Goal: Task Accomplishment & Management: Manage account settings

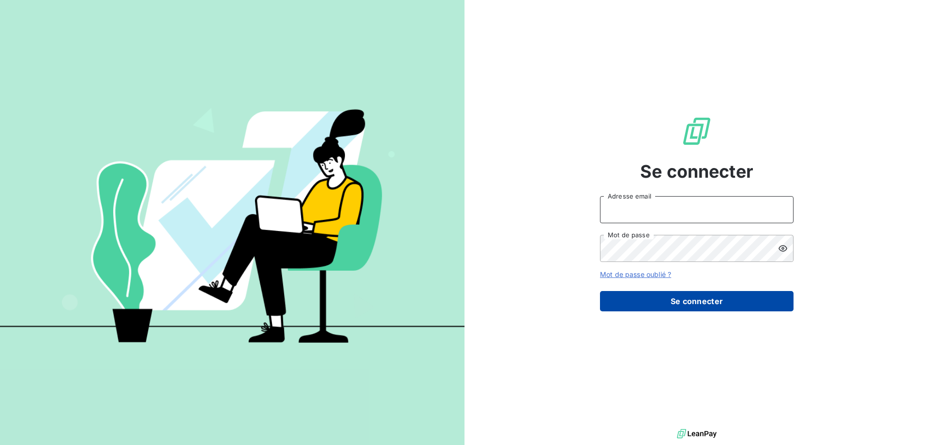
type input "[PERSON_NAME][EMAIL_ADDRESS][DOMAIN_NAME]"
click at [677, 307] on button "Se connecter" at bounding box center [697, 301] width 194 height 20
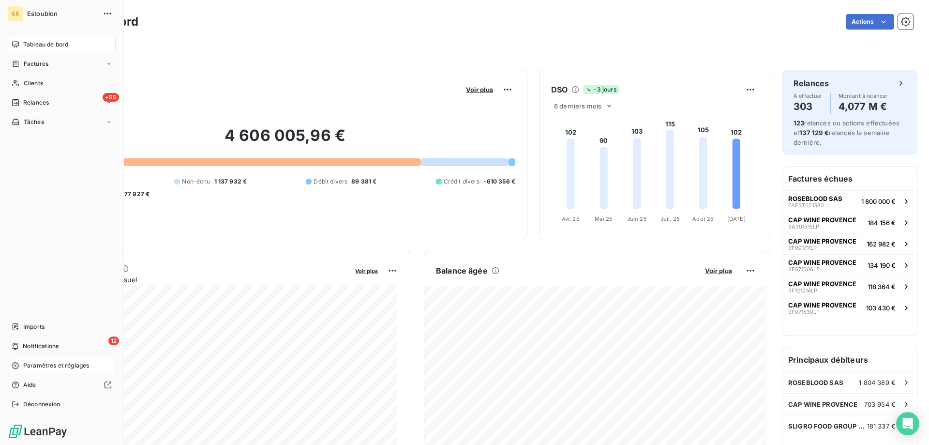
click at [25, 368] on span "Paramètres et réglages" at bounding box center [56, 365] width 66 height 9
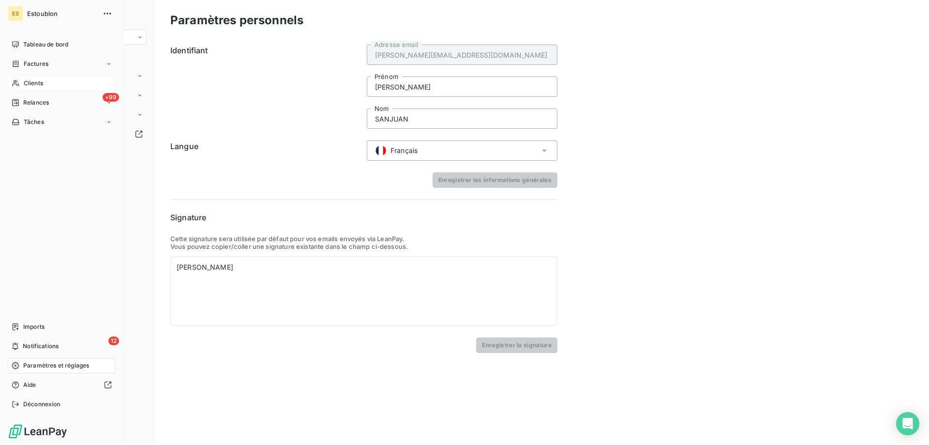
click at [105, 86] on div "Clients" at bounding box center [62, 82] width 108 height 15
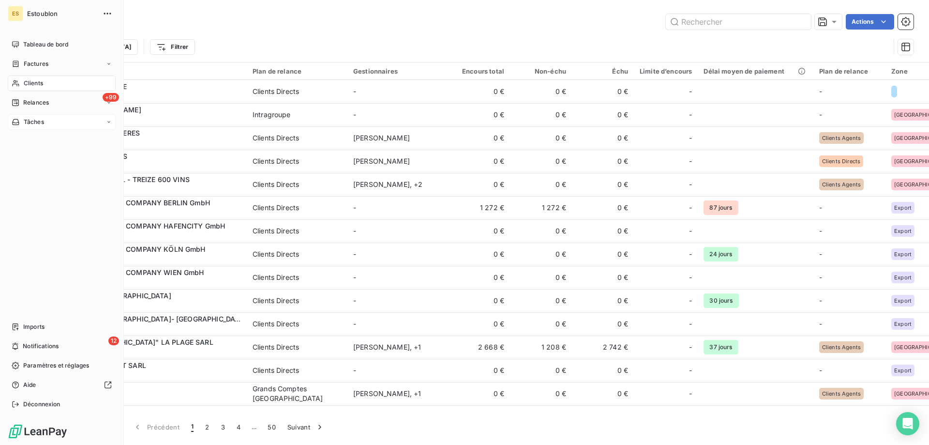
click at [109, 120] on icon at bounding box center [109, 122] width 6 height 6
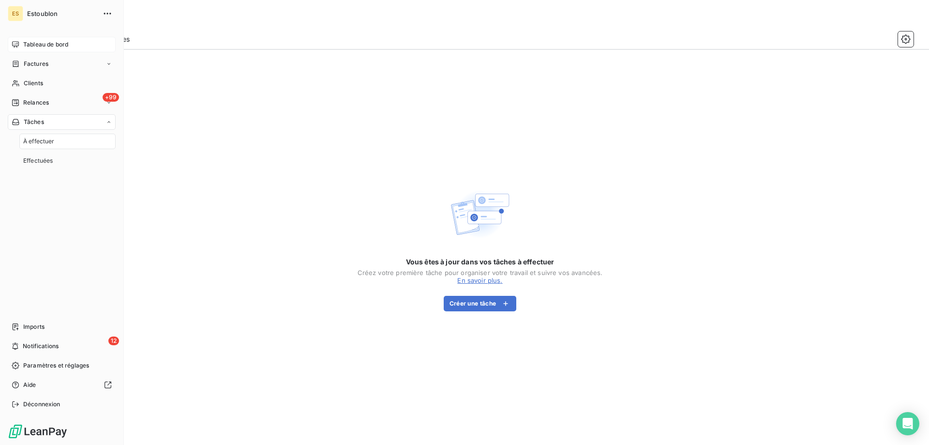
click at [45, 50] on div "Tableau de bord" at bounding box center [62, 44] width 108 height 15
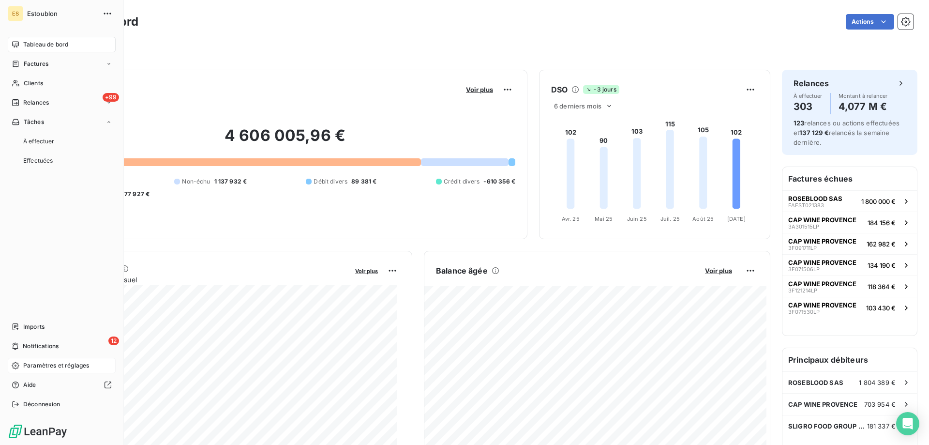
click at [36, 366] on span "Paramètres et réglages" at bounding box center [56, 365] width 66 height 9
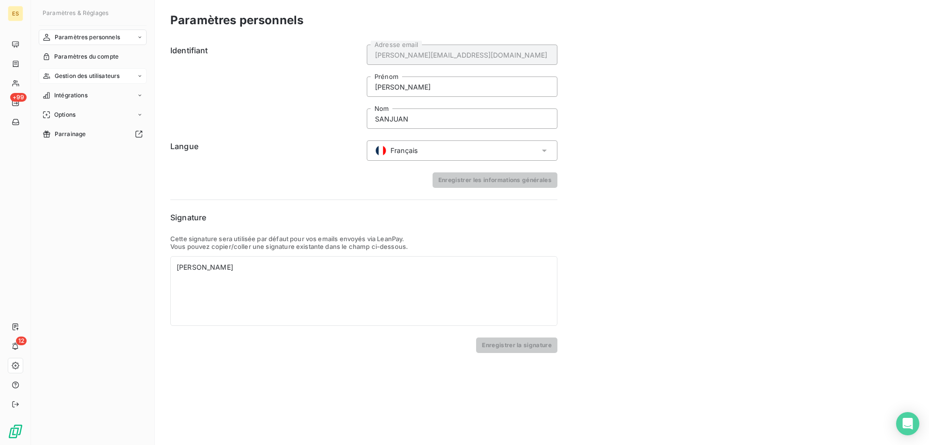
click at [91, 75] on span "Gestion des utilisateurs" at bounding box center [87, 76] width 65 height 9
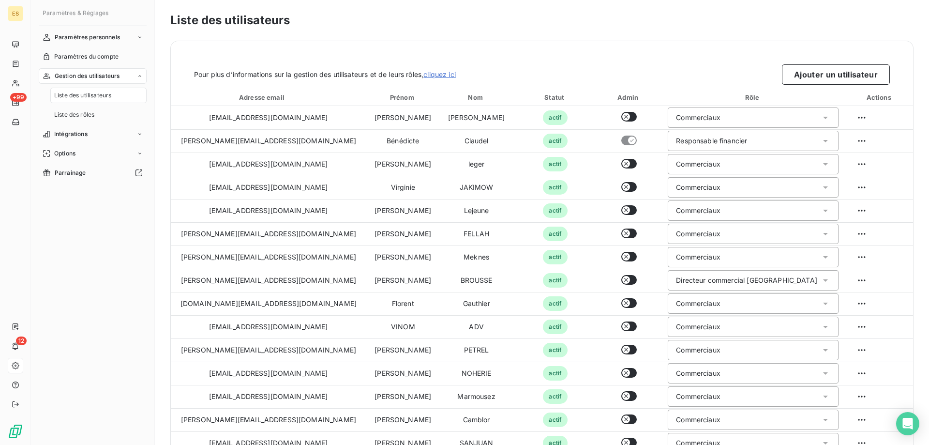
click at [84, 94] on span "Liste des utilisateurs" at bounding box center [82, 95] width 57 height 9
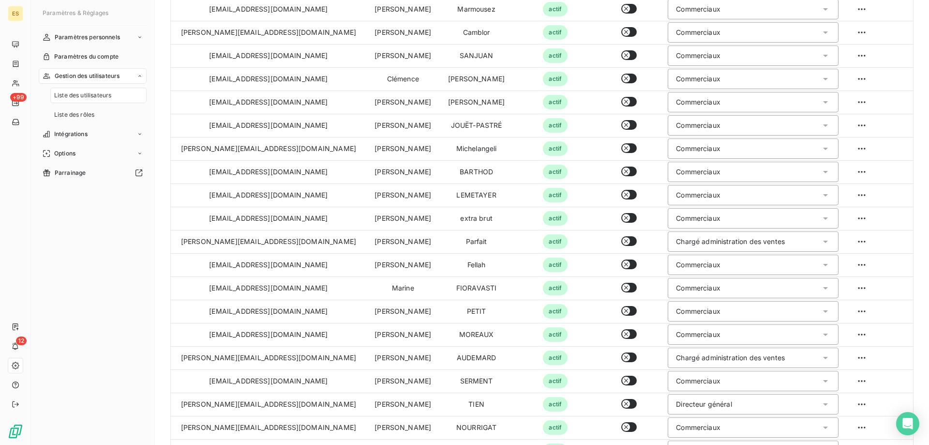
scroll to position [339, 0]
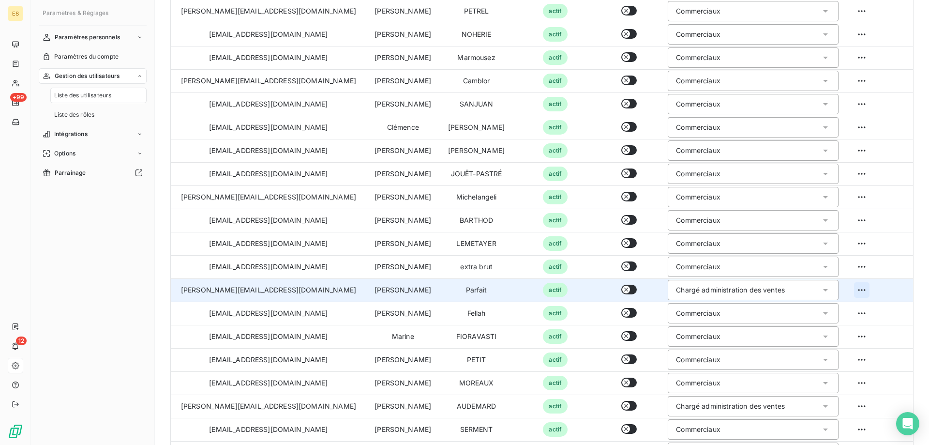
click at [849, 287] on html "ES +99 12 Paramètres & Réglages Paramètres personnels Paramètres du compte Gest…" at bounding box center [464, 222] width 929 height 445
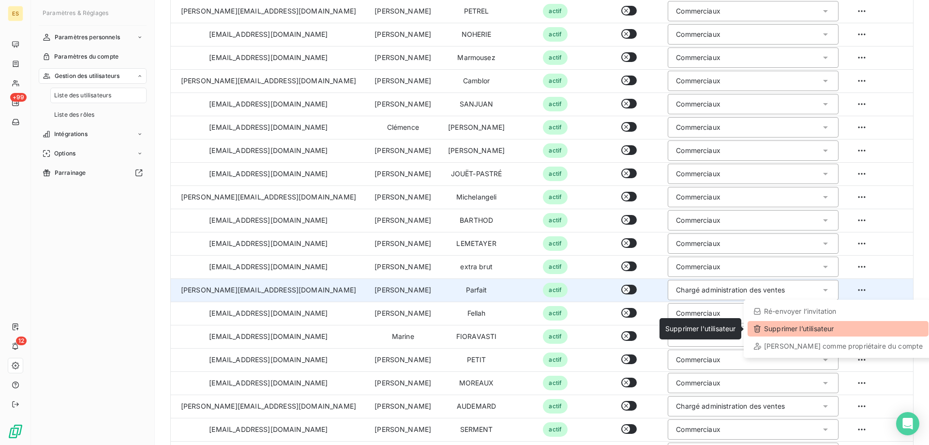
click at [805, 330] on div "Supprimer l’utilisateur" at bounding box center [837, 328] width 181 height 15
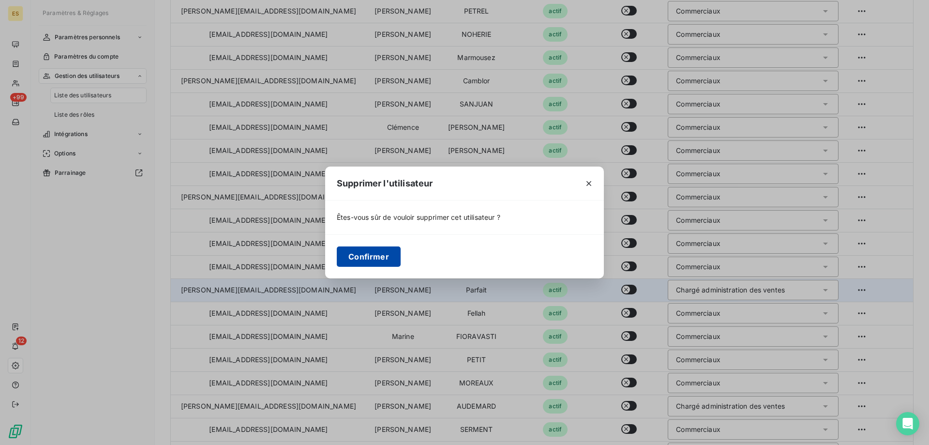
click at [375, 255] on button "Confirmer" at bounding box center [369, 256] width 64 height 20
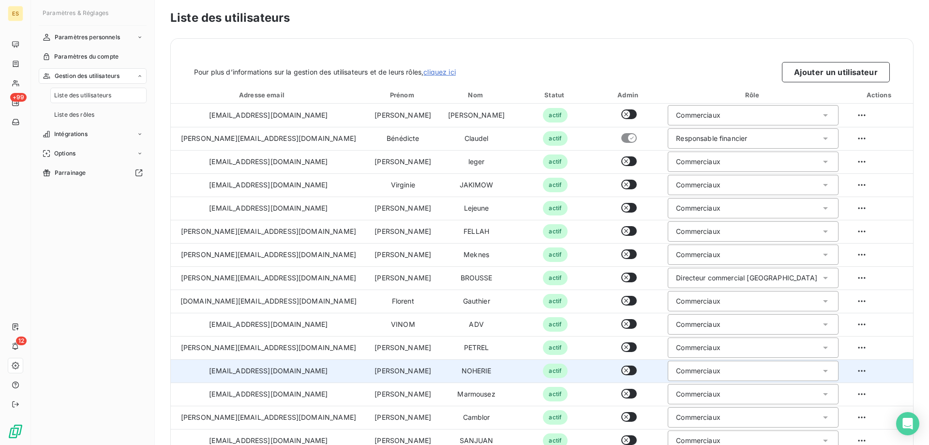
scroll to position [0, 0]
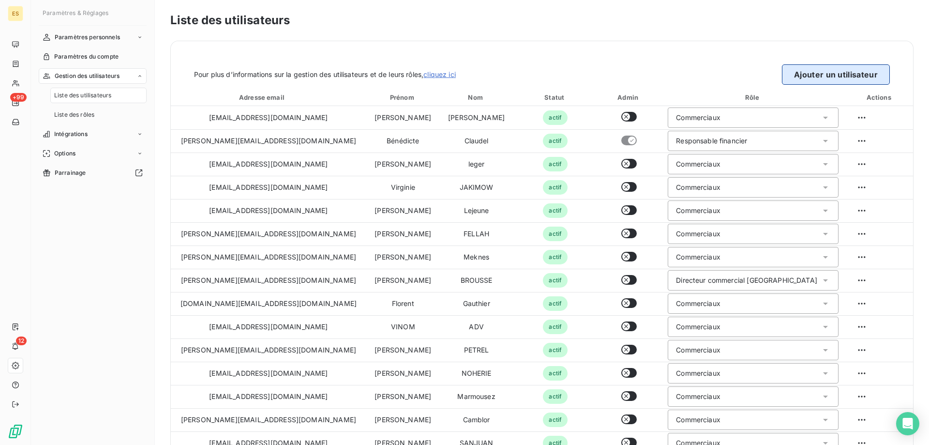
click at [835, 75] on button "Ajouter un utilisateur" at bounding box center [836, 74] width 108 height 20
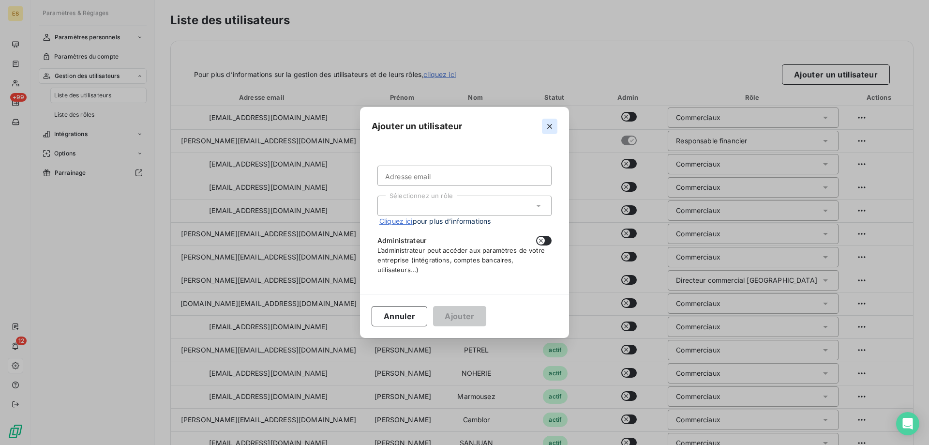
click at [552, 126] on icon "button" at bounding box center [550, 126] width 10 height 10
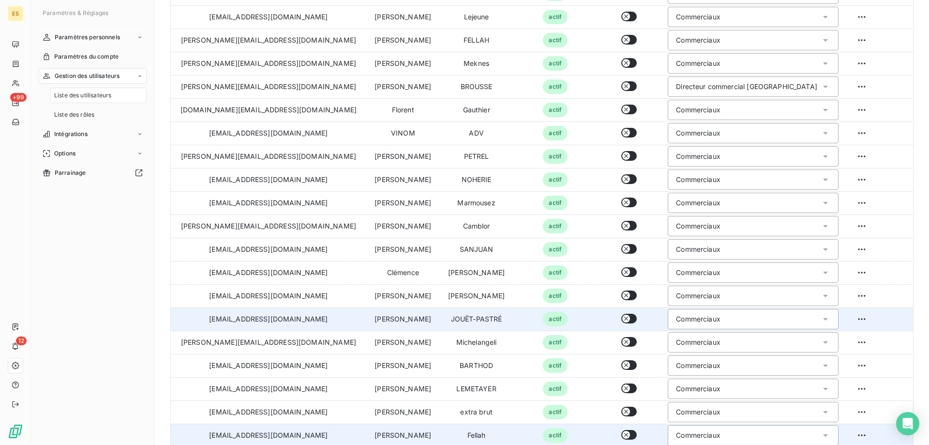
scroll to position [242, 0]
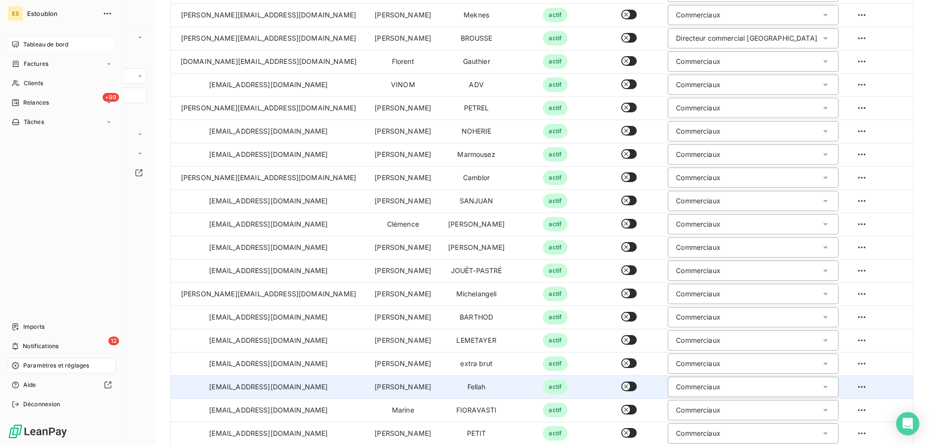
click at [21, 48] on div "Tableau de bord" at bounding box center [62, 44] width 108 height 15
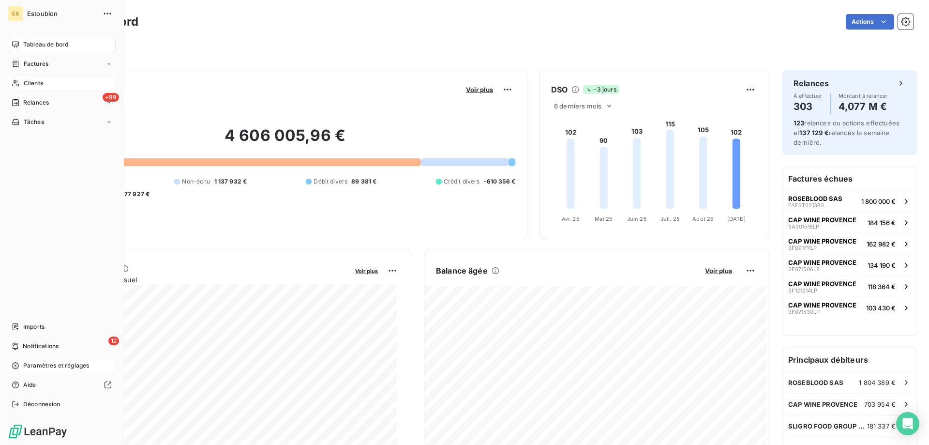
click at [18, 82] on icon at bounding box center [16, 83] width 8 height 8
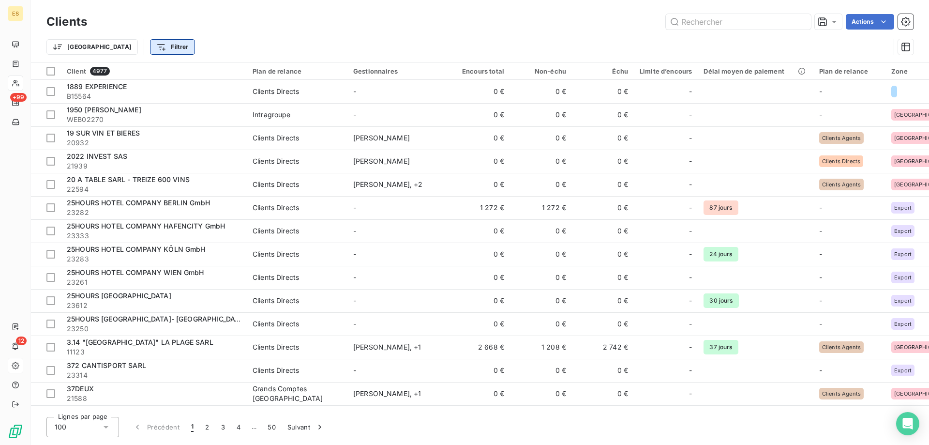
click at [107, 48] on html "ES +99 12 Clients Actions Trier Filtrer Client 4977 Plan de relance Gestionnair…" at bounding box center [464, 222] width 929 height 445
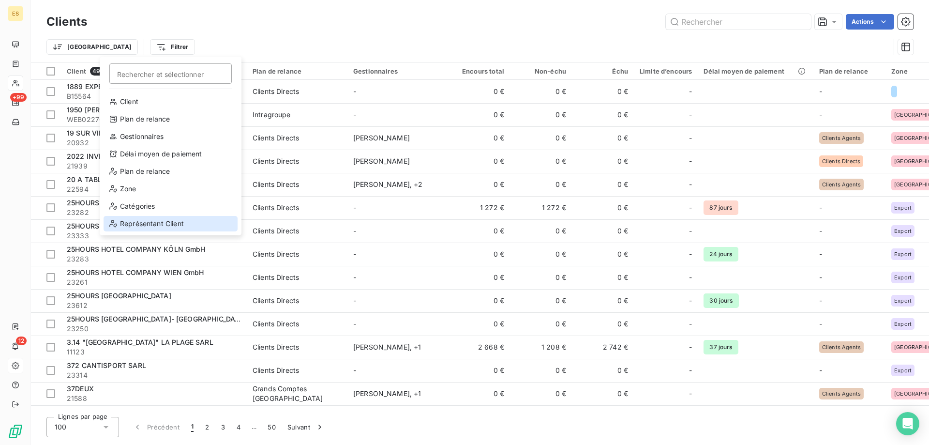
click at [142, 226] on div "Représentant Client" at bounding box center [171, 223] width 134 height 15
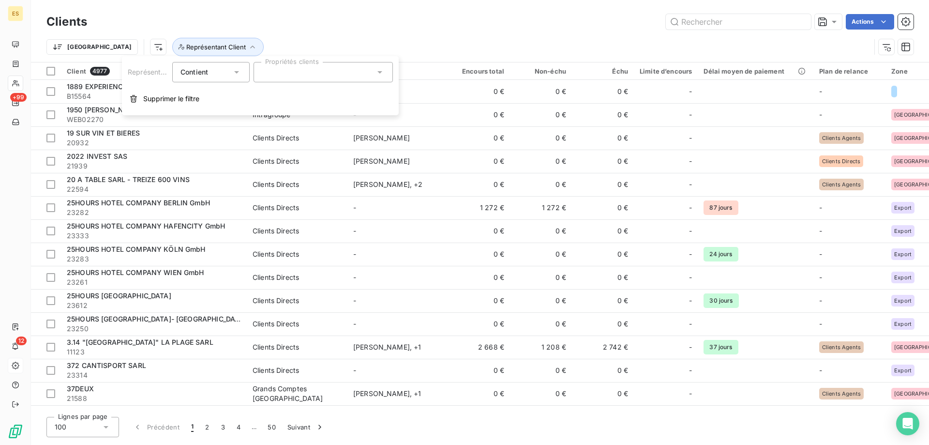
click at [317, 77] on div at bounding box center [323, 72] width 139 height 20
type input "fel"
click at [268, 96] on div at bounding box center [265, 95] width 9 height 9
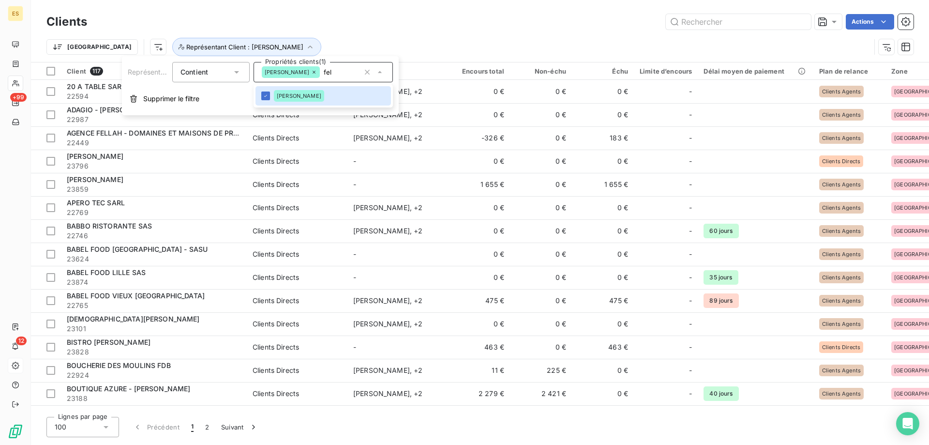
click at [426, 37] on div "Trier Représentant Client : [PERSON_NAME]" at bounding box center [479, 47] width 867 height 30
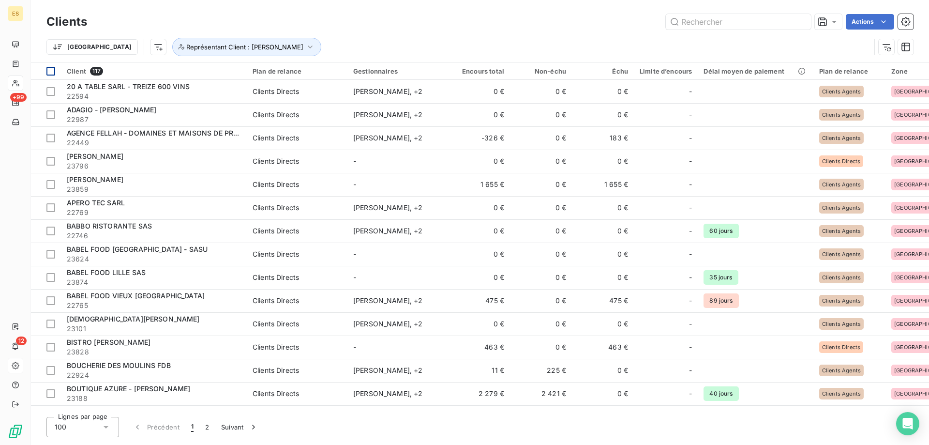
click at [48, 68] on div at bounding box center [50, 71] width 9 height 9
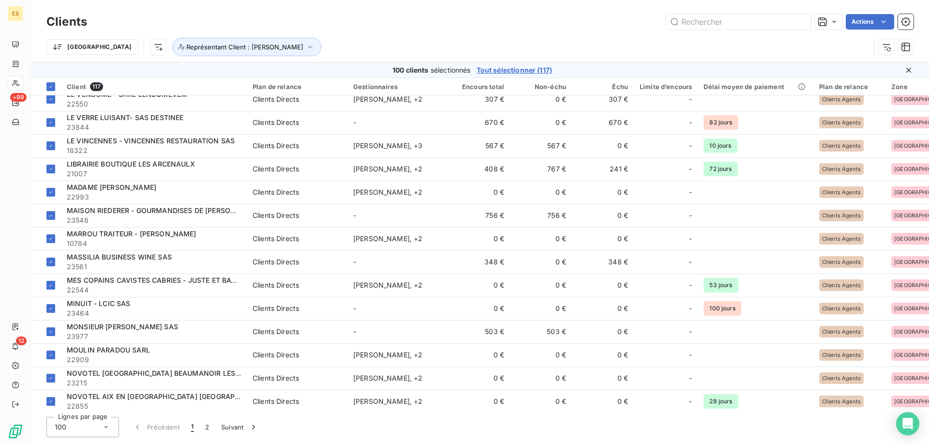
scroll to position [2013, 0]
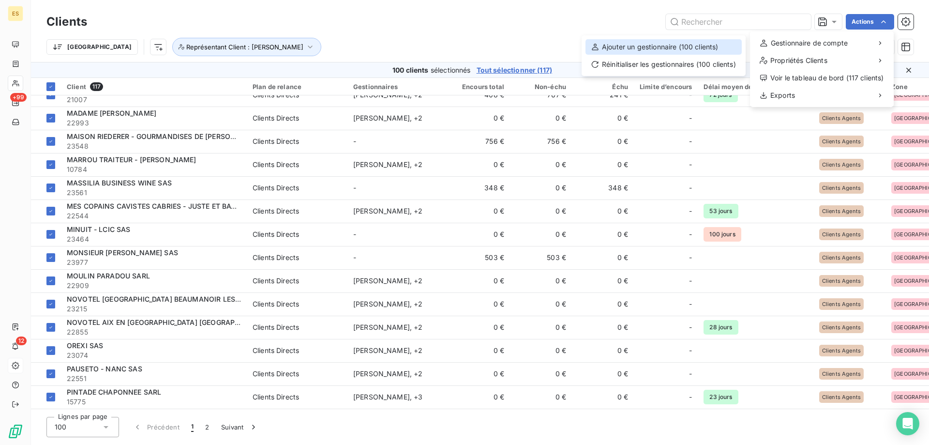
click at [704, 48] on div "Ajouter un gestionnaire (100 clients)" at bounding box center [663, 46] width 156 height 15
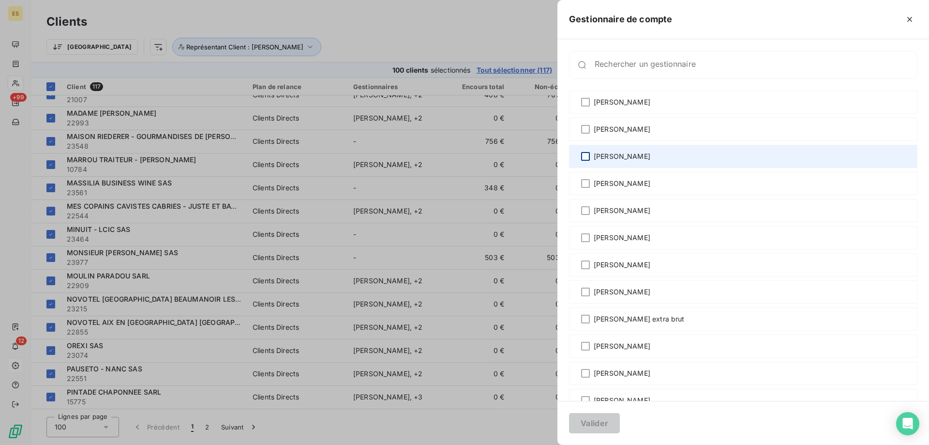
click at [588, 154] on div at bounding box center [585, 156] width 9 height 9
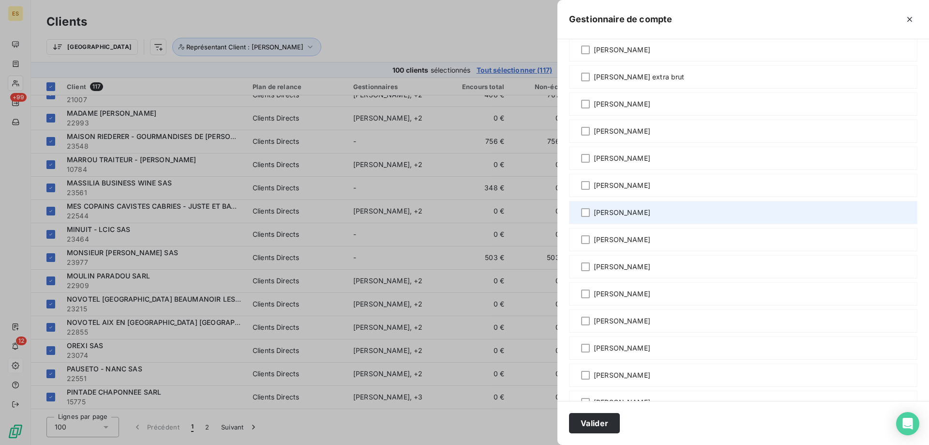
scroll to position [290, 0]
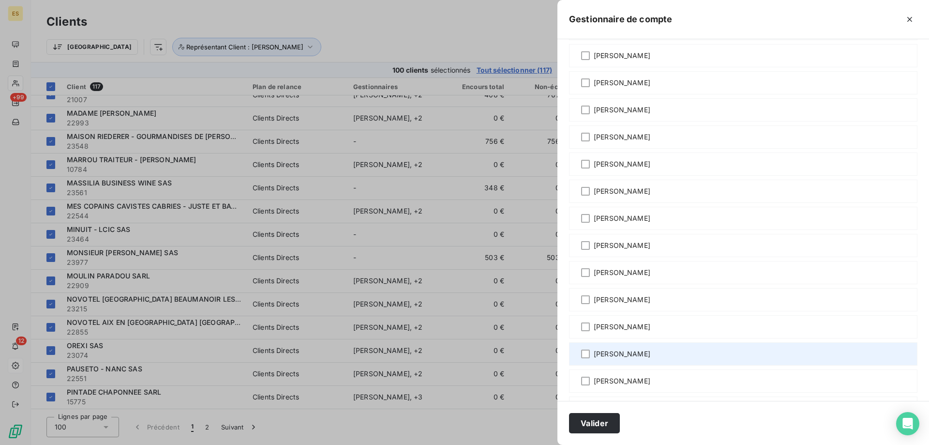
click at [585, 355] on div at bounding box center [585, 353] width 9 height 9
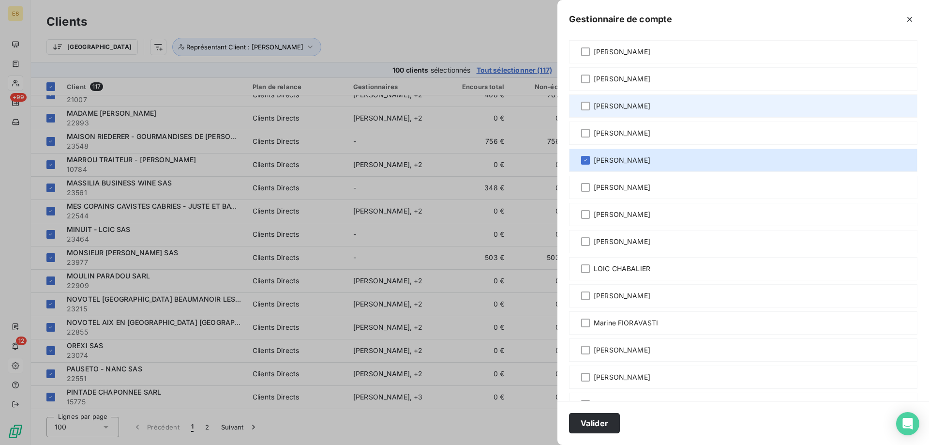
scroll to position [532, 0]
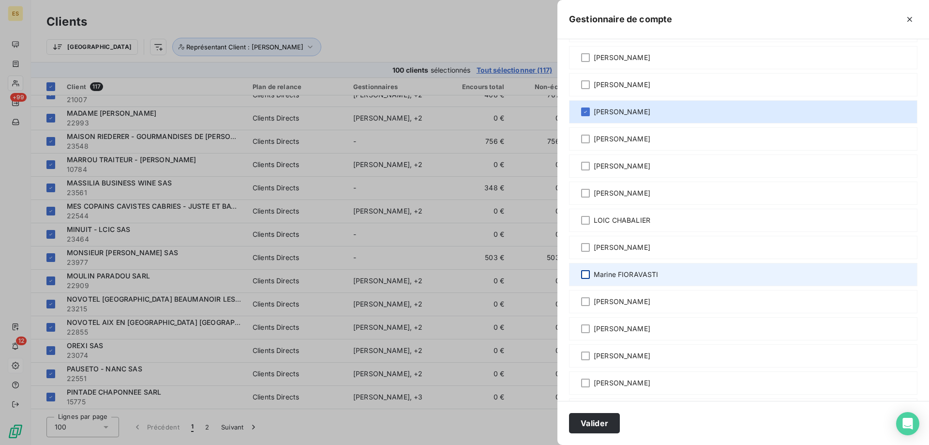
click at [583, 275] on div at bounding box center [585, 274] width 9 height 9
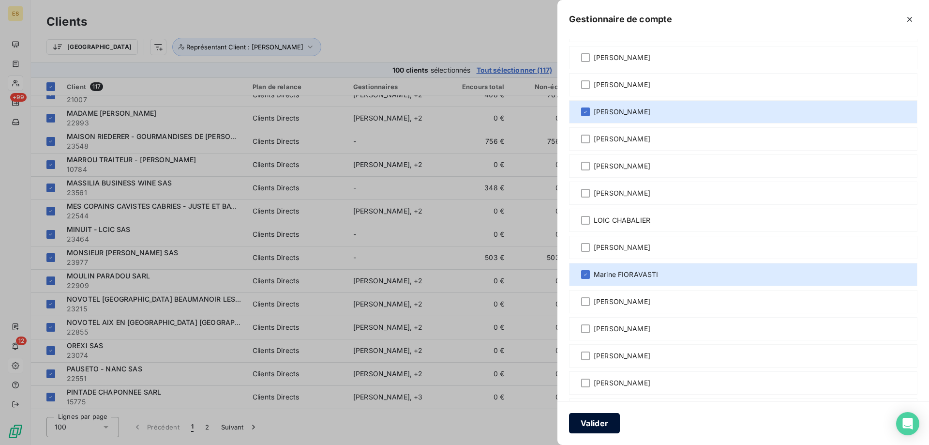
click at [589, 422] on button "Valider" at bounding box center [594, 423] width 51 height 20
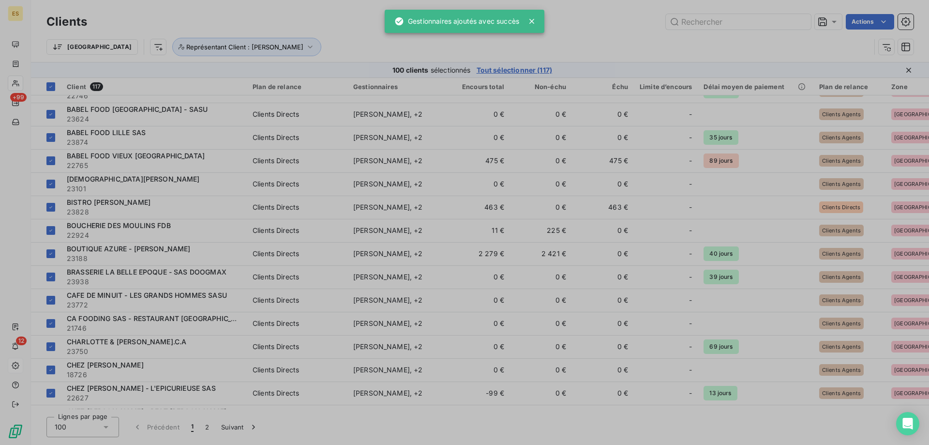
scroll to position [2013, 0]
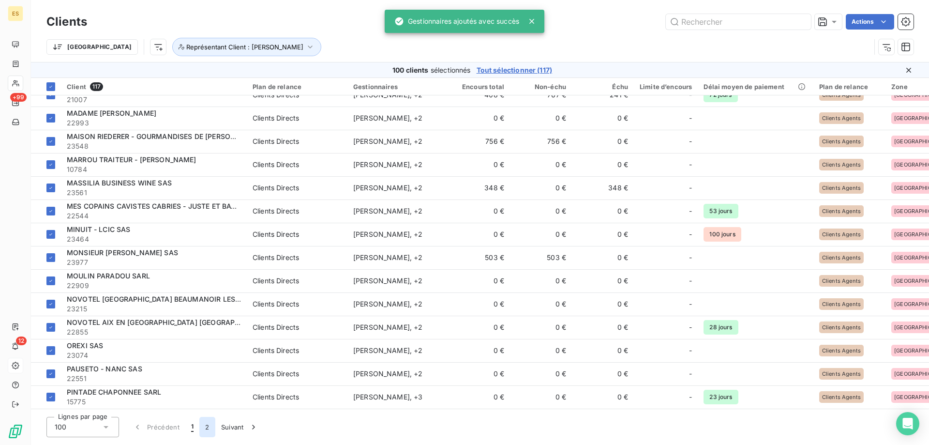
click at [205, 427] on button "2" at bounding box center [206, 427] width 15 height 20
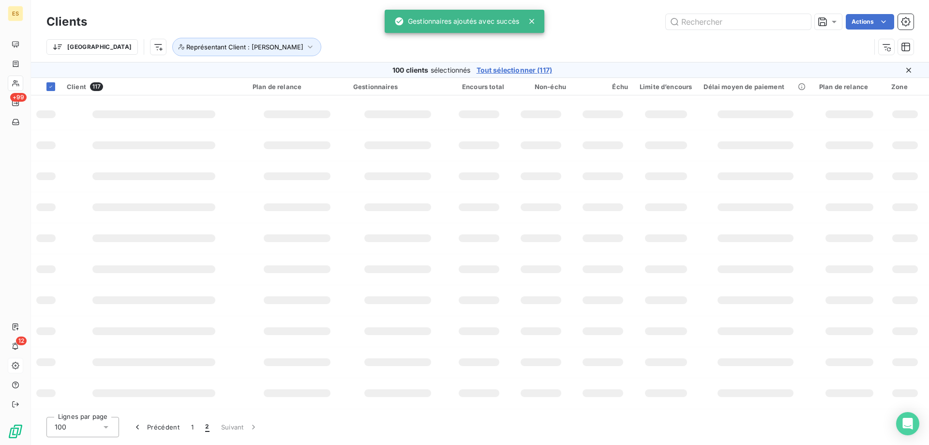
scroll to position [70, 0]
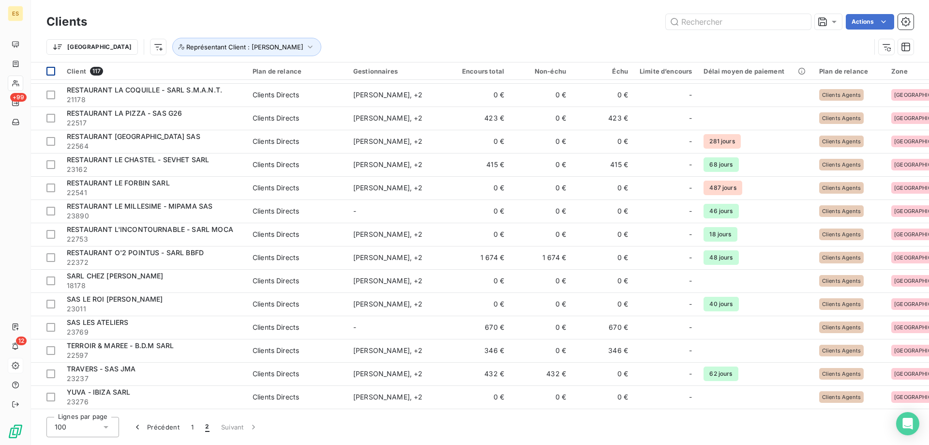
click at [55, 71] on th at bounding box center [46, 70] width 30 height 17
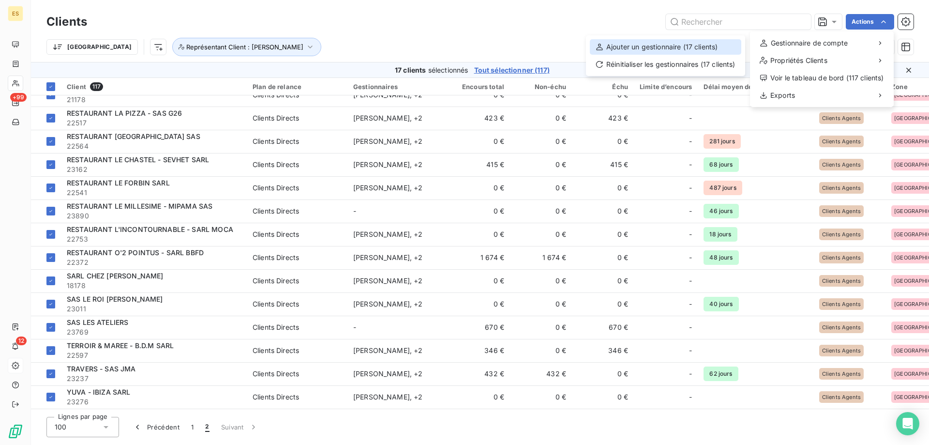
click at [729, 45] on div "Ajouter un gestionnaire (17 clients)" at bounding box center [665, 46] width 151 height 15
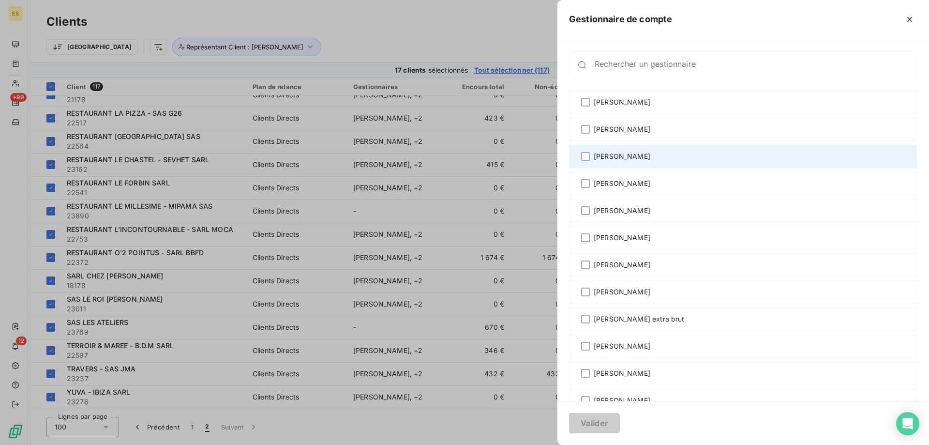
click at [605, 160] on span "[PERSON_NAME]" at bounding box center [622, 156] width 57 height 10
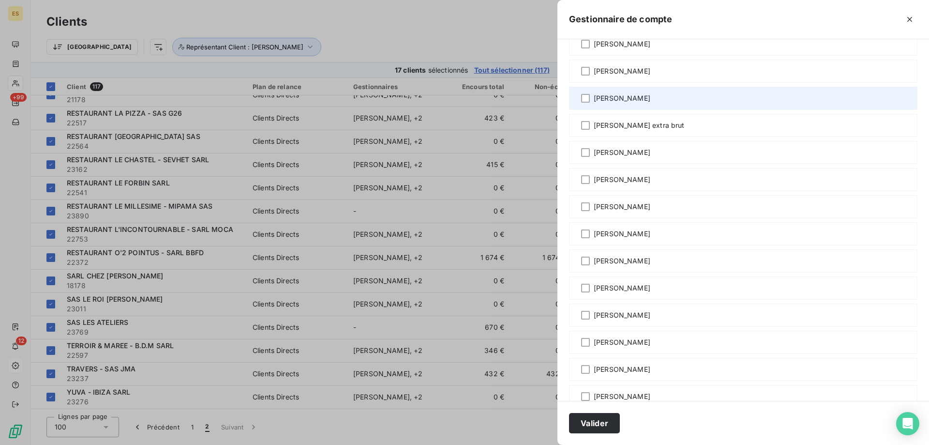
scroll to position [242, 0]
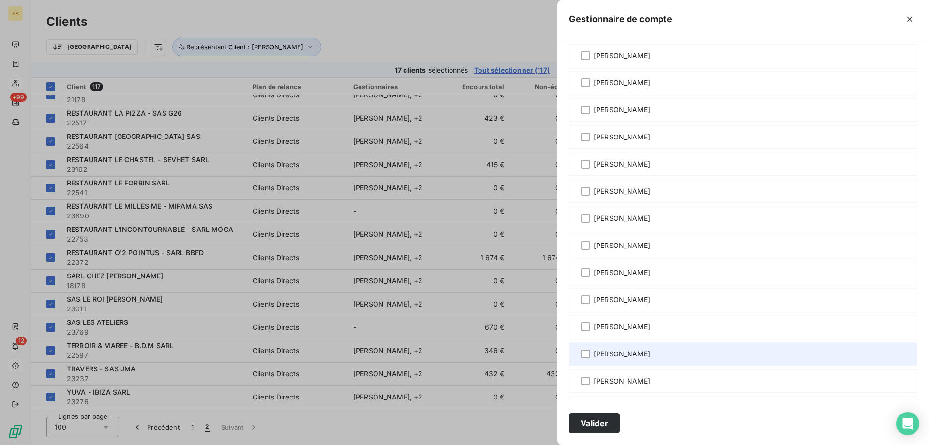
click at [657, 352] on div "[PERSON_NAME]" at bounding box center [743, 353] width 348 height 23
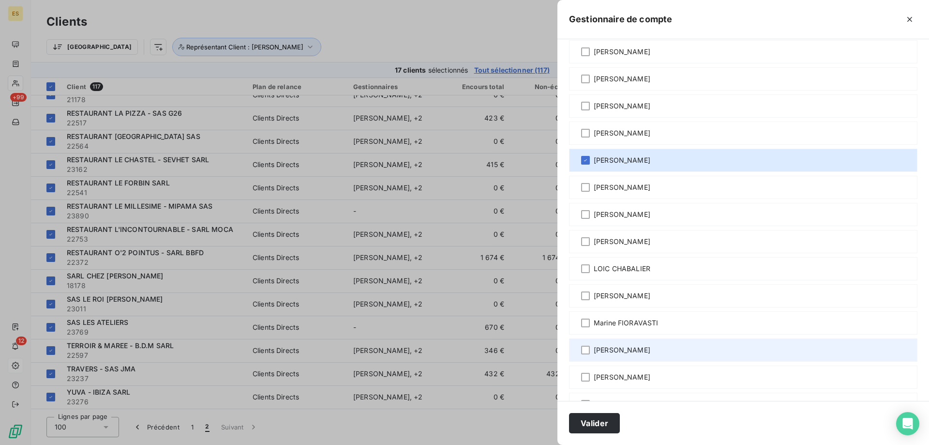
scroll to position [532, 0]
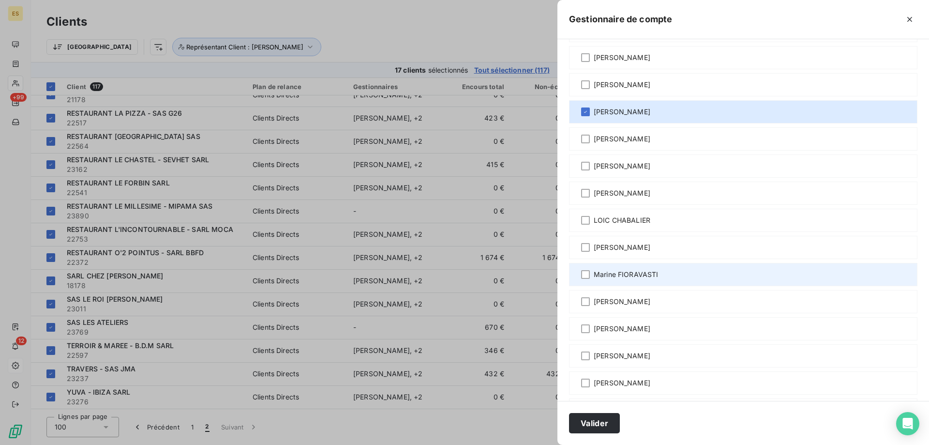
click at [655, 272] on span "Marine FIORAVASTI" at bounding box center [626, 274] width 65 height 10
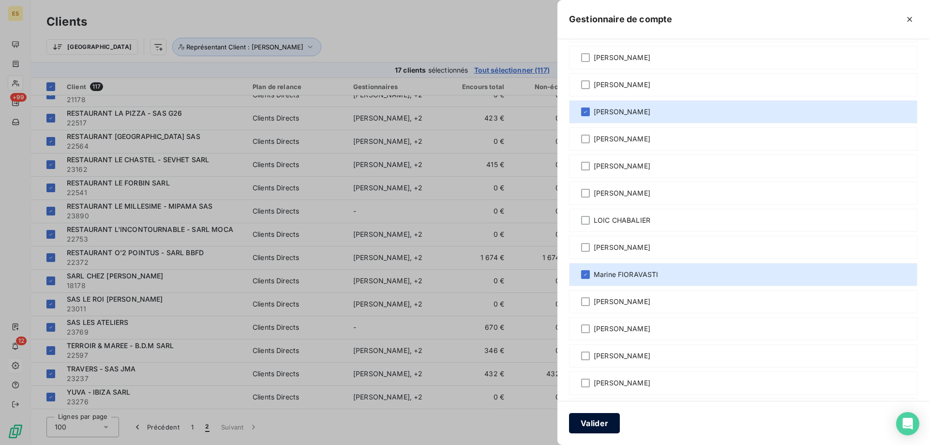
click at [591, 431] on button "Valider" at bounding box center [594, 423] width 51 height 20
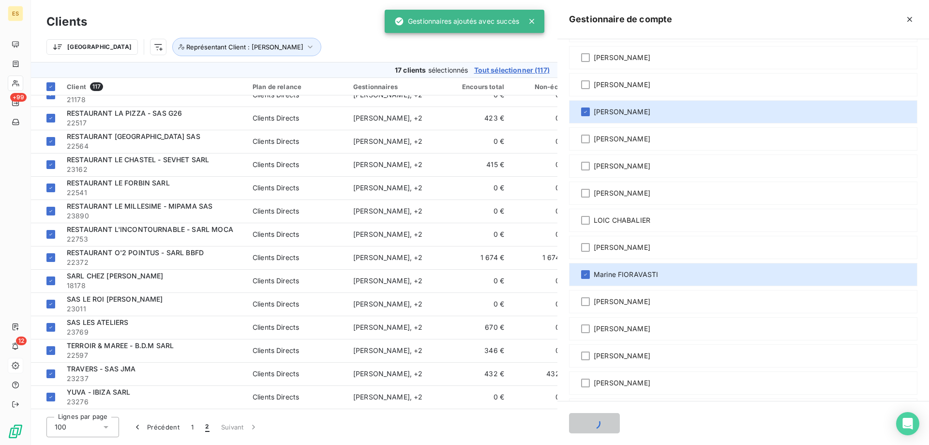
scroll to position [86, 0]
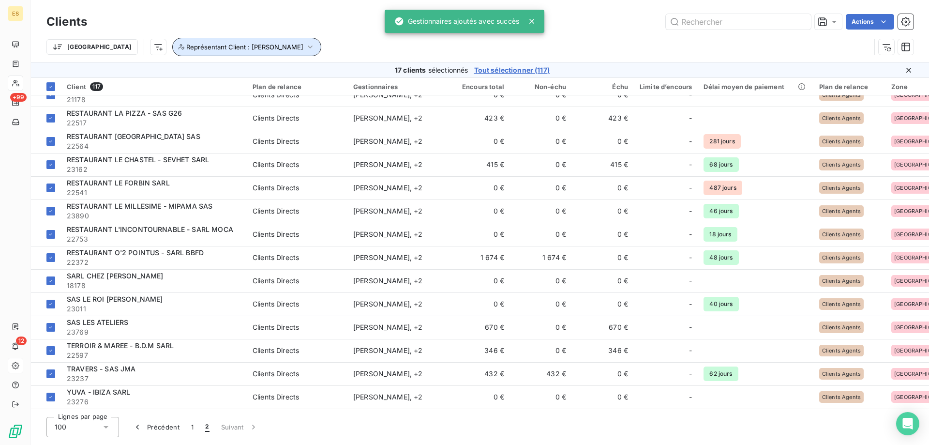
click at [305, 43] on icon "button" at bounding box center [310, 47] width 10 height 10
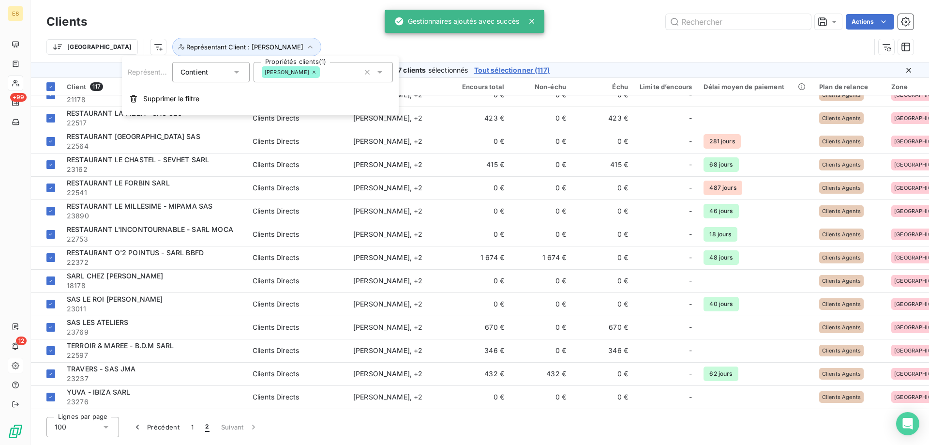
click at [313, 72] on icon at bounding box center [314, 72] width 6 height 6
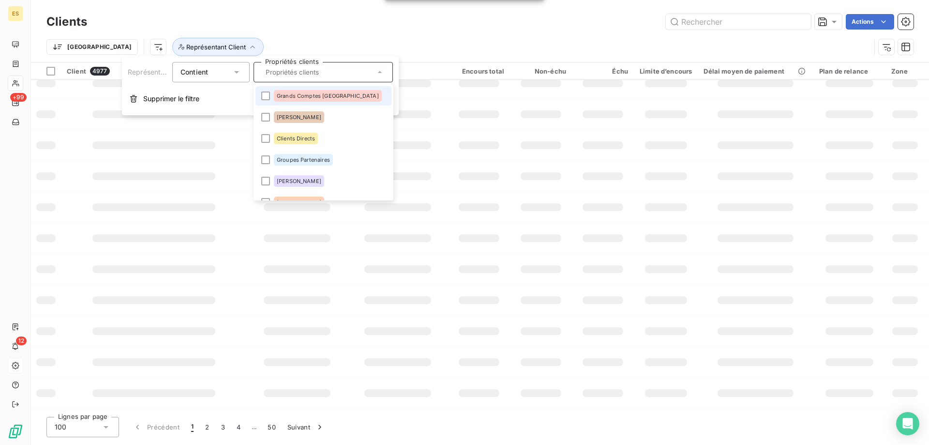
click at [320, 31] on div "Clients Actions" at bounding box center [479, 22] width 867 height 20
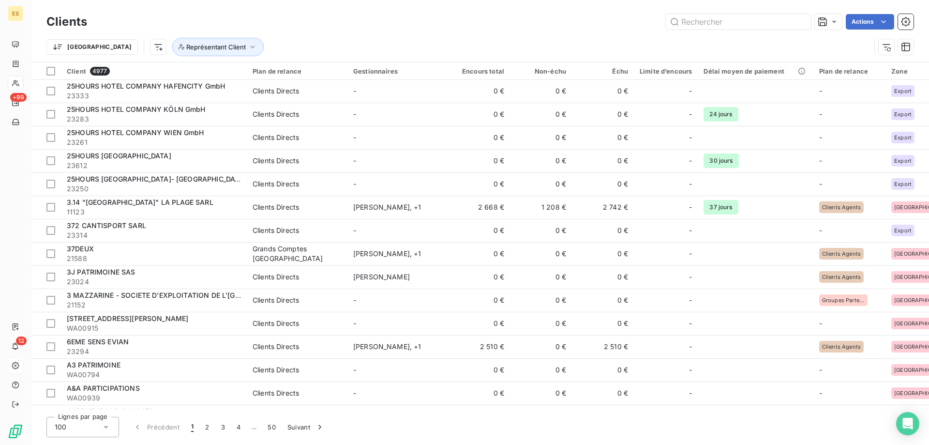
scroll to position [1998, 0]
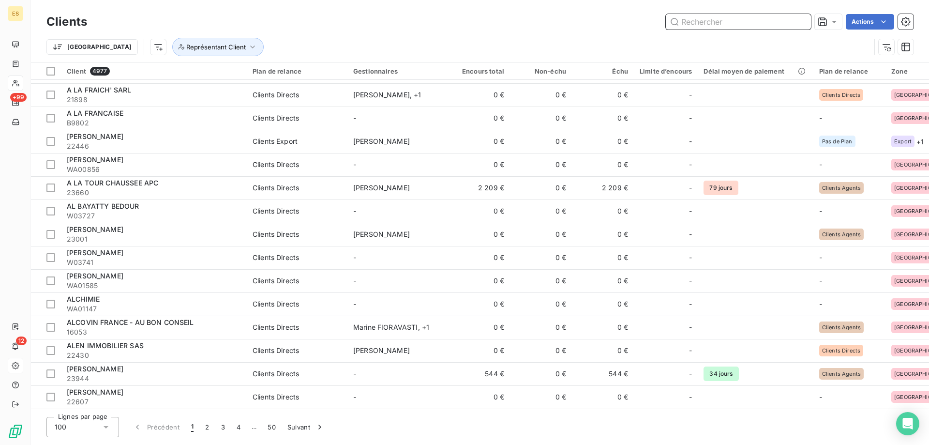
click at [726, 22] on input "text" at bounding box center [738, 21] width 145 height 15
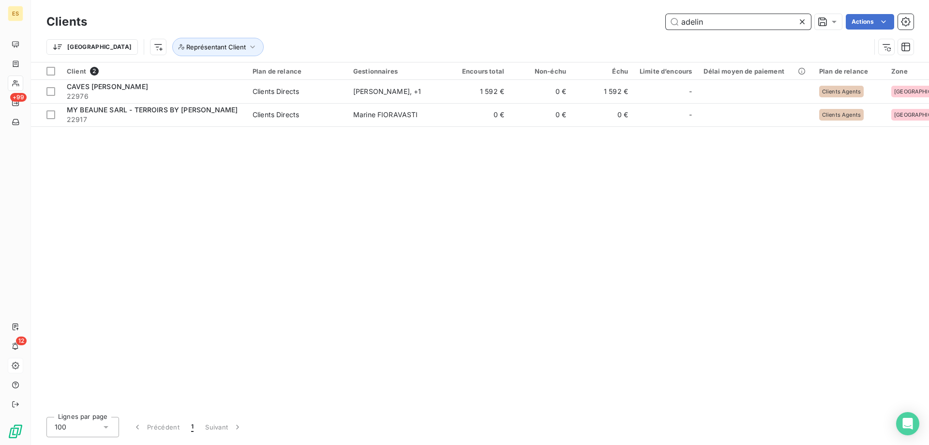
scroll to position [0, 0]
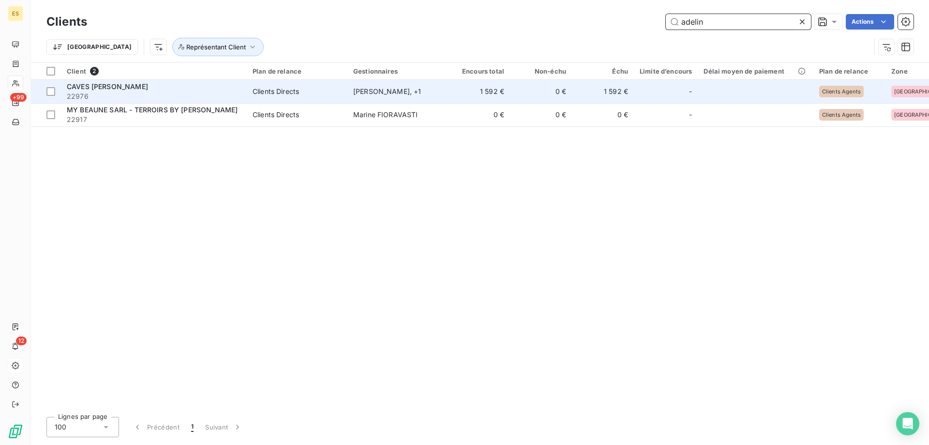
type input "adelin"
click at [123, 87] on span "CAVES [PERSON_NAME]" at bounding box center [107, 86] width 81 height 8
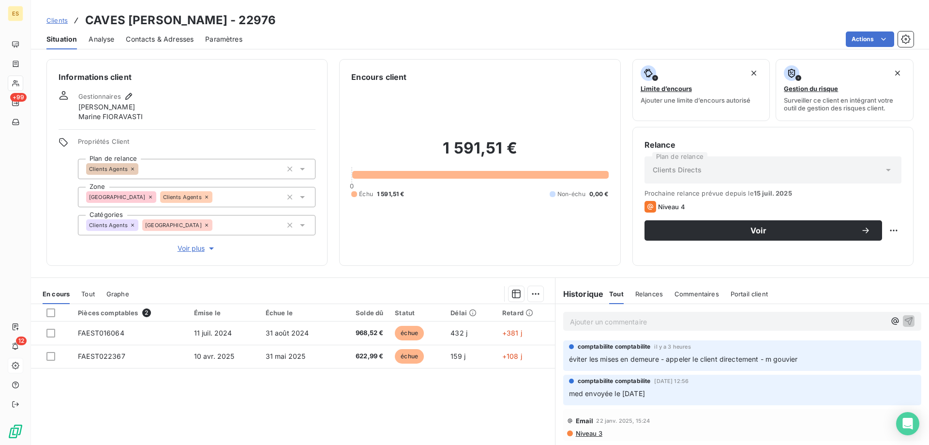
click at [193, 247] on span "Voir plus" at bounding box center [197, 248] width 39 height 10
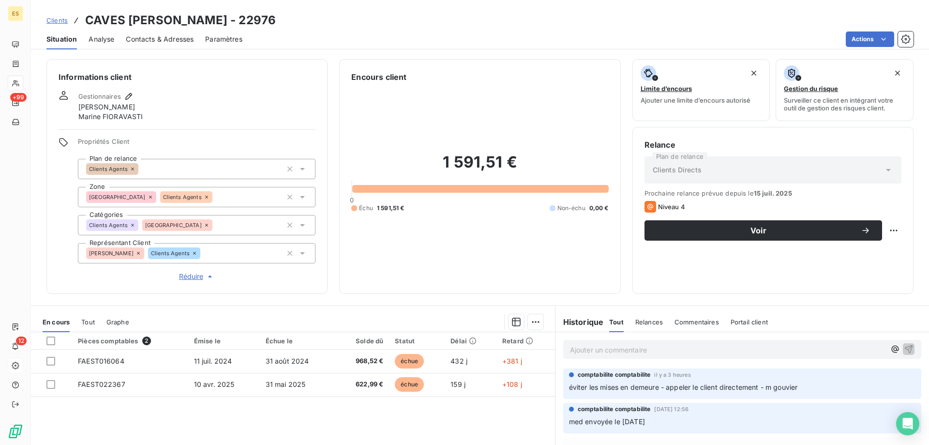
scroll to position [48, 0]
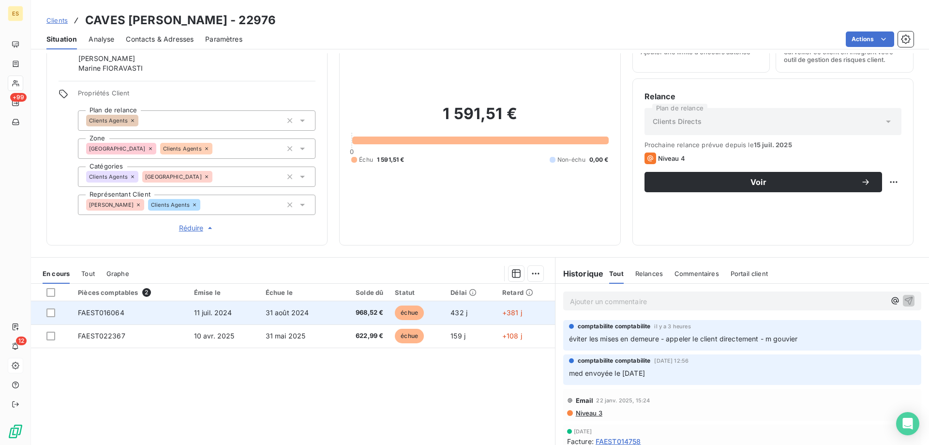
click at [237, 317] on td "11 juil. 2024" at bounding box center [224, 312] width 72 height 23
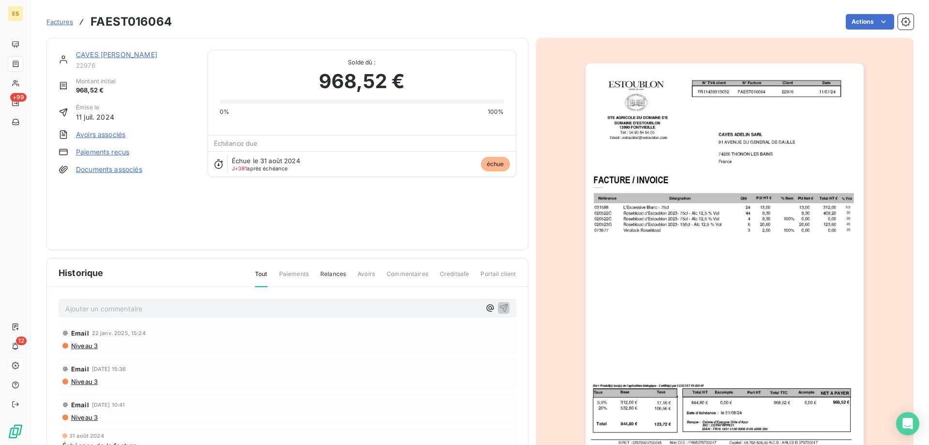
click at [337, 276] on span "Relances" at bounding box center [333, 277] width 26 height 16
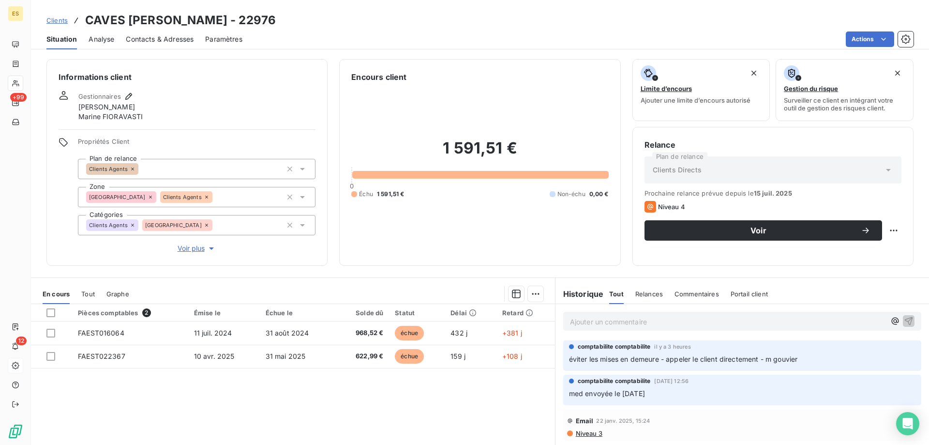
scroll to position [48, 0]
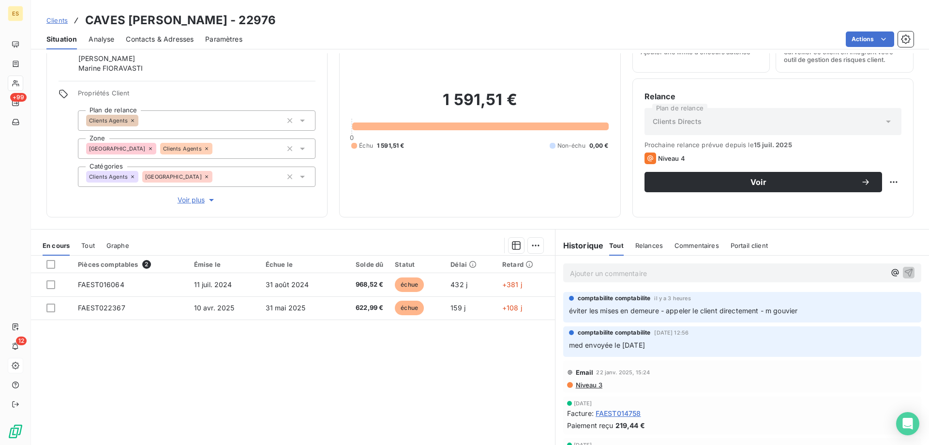
click at [640, 278] on p "Ajouter un commentaire ﻿" at bounding box center [727, 273] width 315 height 12
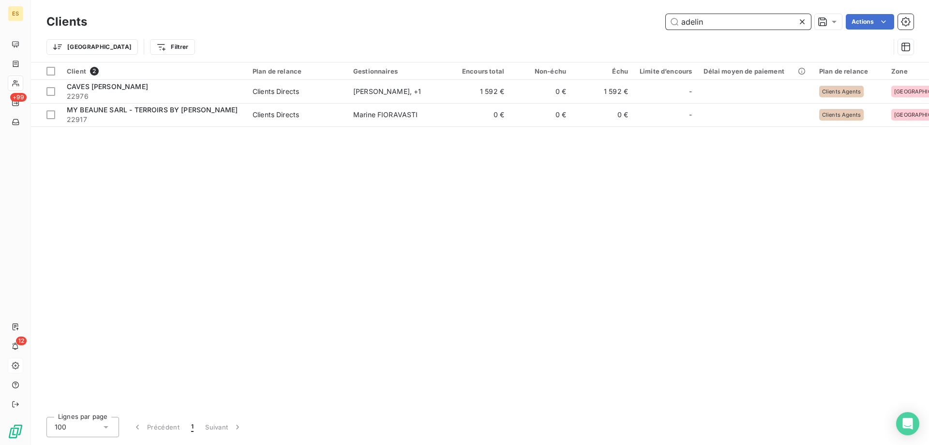
drag, startPoint x: 710, startPoint y: 21, endPoint x: 534, endPoint y: 32, distance: 175.9
click at [534, 32] on div "Clients adelin Actions Trier Filtrer" at bounding box center [479, 37] width 867 height 50
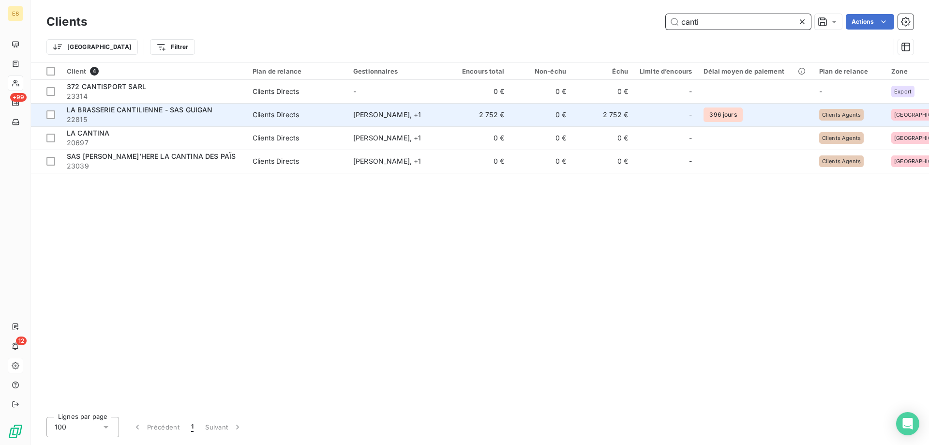
type input "canti"
click at [194, 105] on div "LA BRASSERIE CANTILIENNE - SAS GUIGAN" at bounding box center [154, 110] width 174 height 10
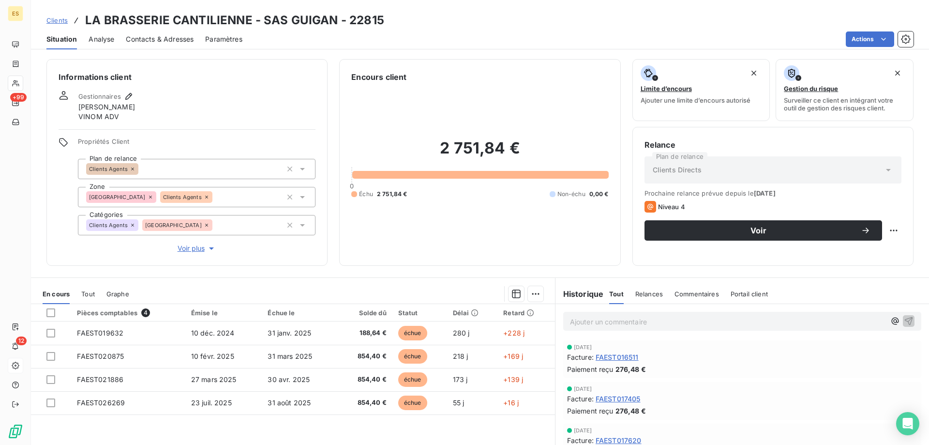
click at [588, 318] on p "Ajouter un commentaire ﻿" at bounding box center [727, 321] width 315 height 12
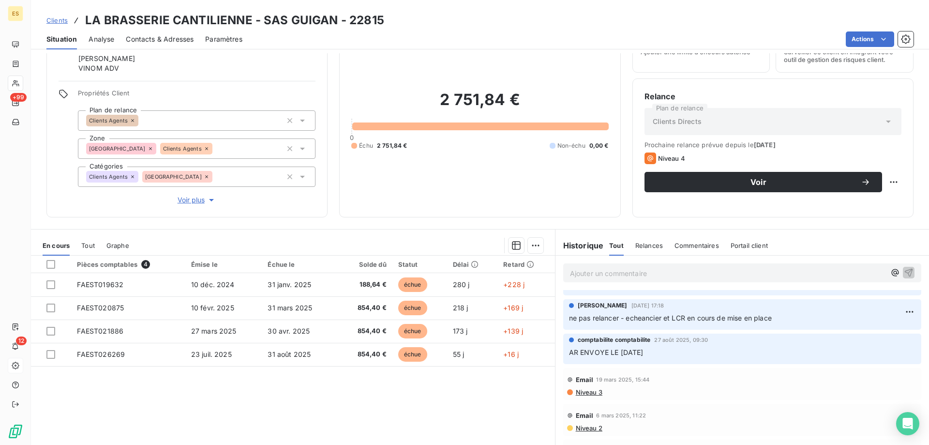
scroll to position [145, 0]
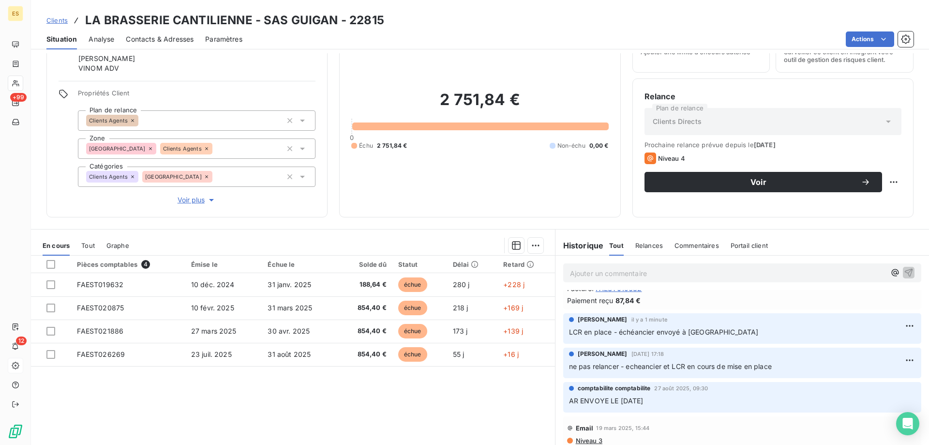
click at [202, 198] on span "Voir plus" at bounding box center [197, 200] width 39 height 10
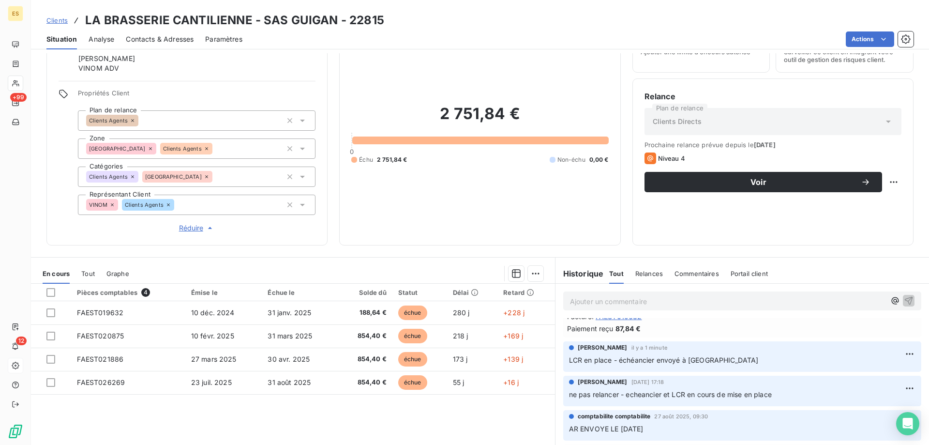
scroll to position [0, 0]
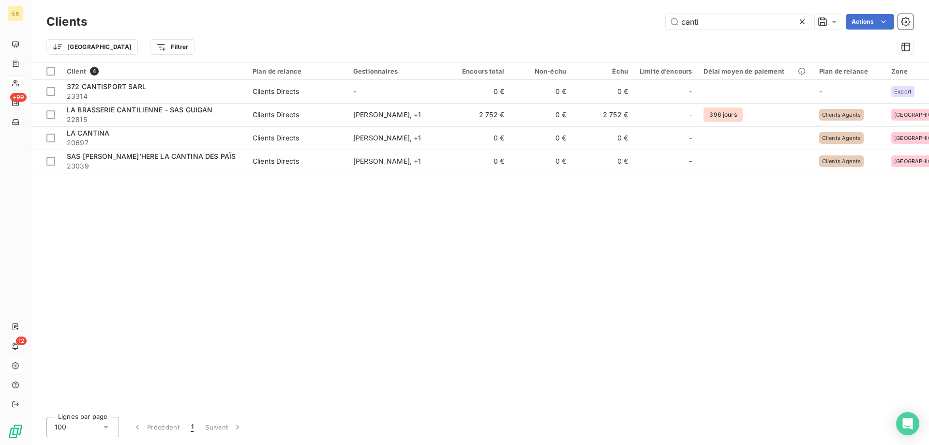
click at [803, 23] on icon at bounding box center [802, 22] width 10 height 10
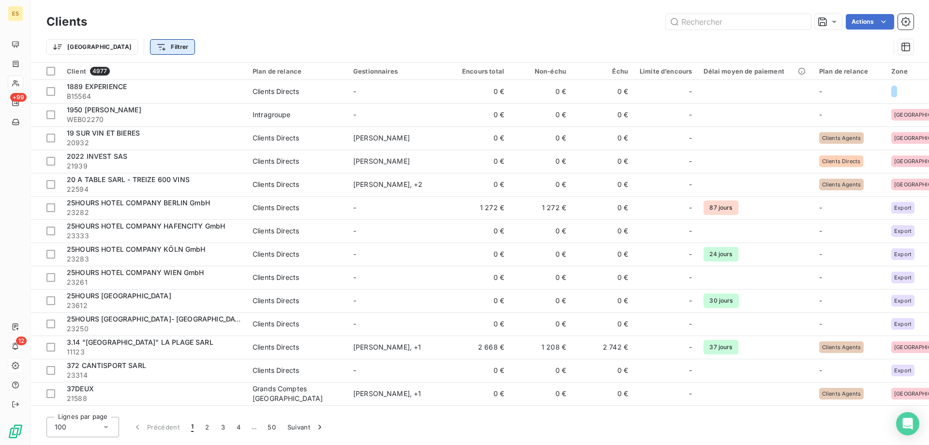
click at [109, 45] on html "ES +99 12 Clients Actions Trier Filtrer Client 4977 Plan de relance Gestionnair…" at bounding box center [464, 222] width 929 height 445
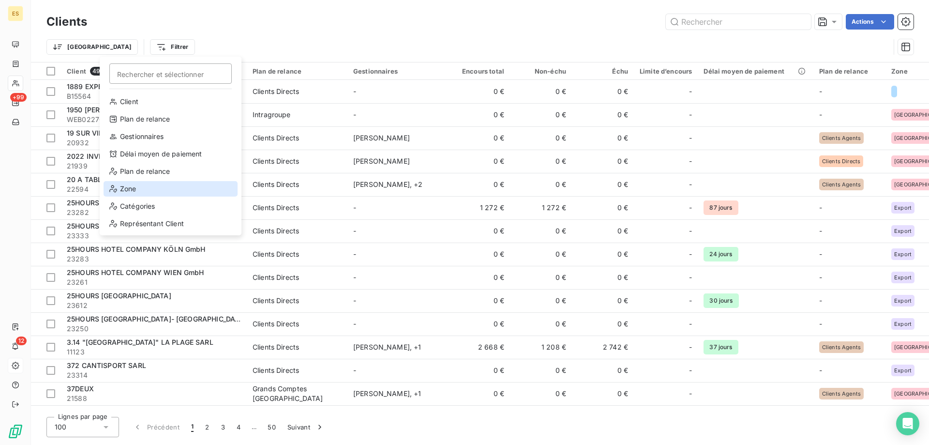
click at [139, 188] on div "Zone" at bounding box center [171, 188] width 134 height 15
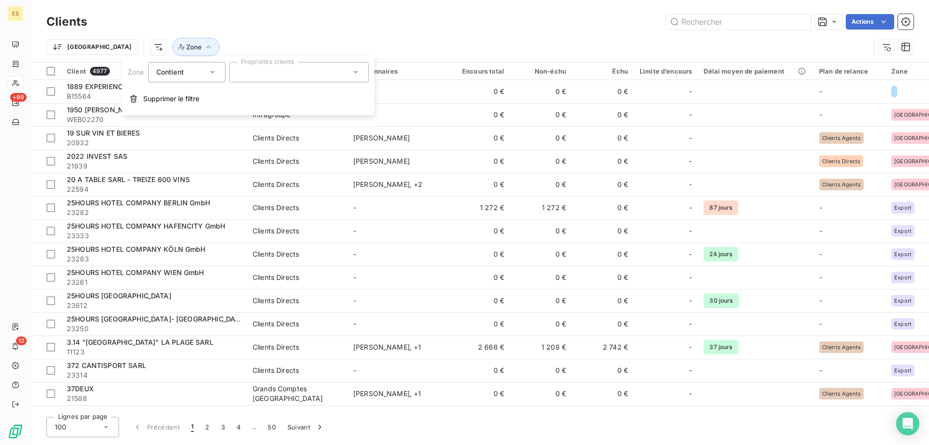
click at [262, 69] on div at bounding box center [298, 72] width 139 height 20
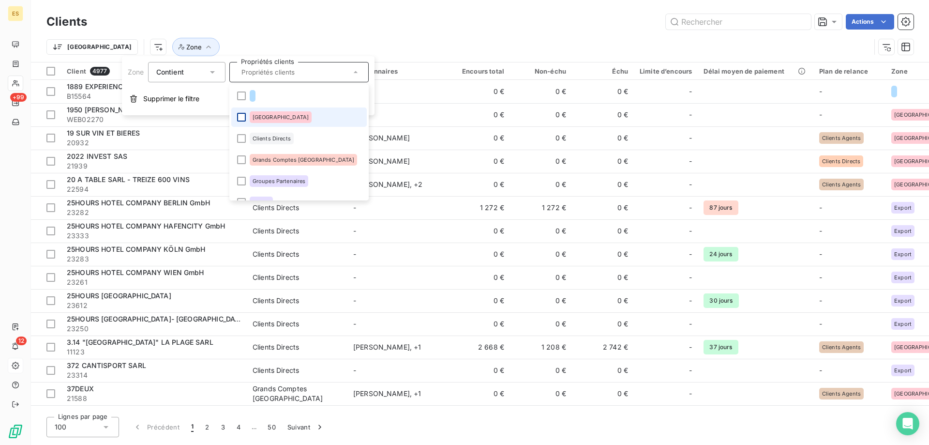
click at [242, 119] on div at bounding box center [241, 117] width 9 height 9
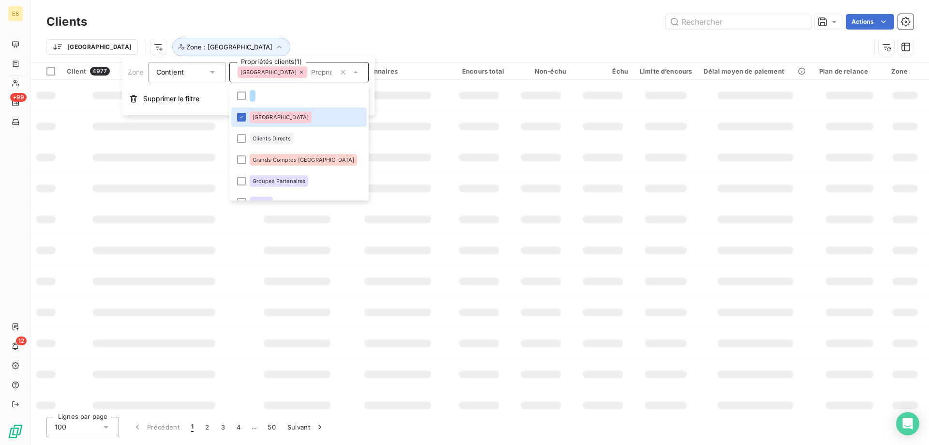
click at [470, 39] on div "Trier Zone : [GEOGRAPHIC_DATA]" at bounding box center [458, 47] width 824 height 18
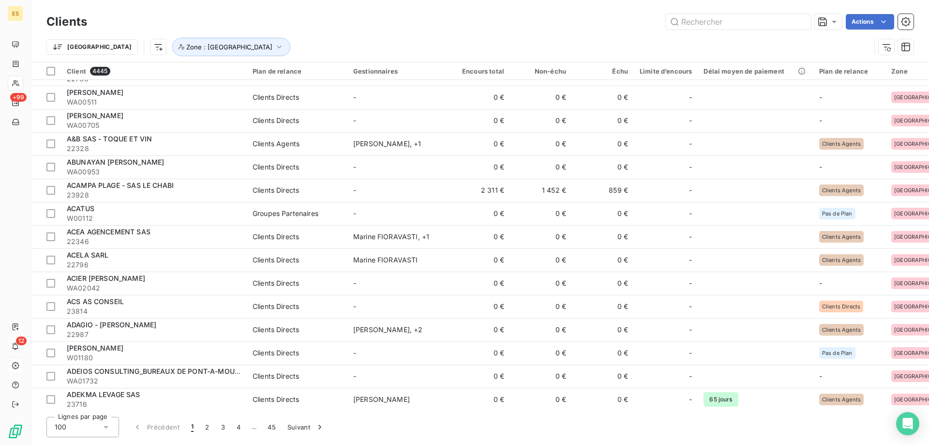
scroll to position [484, 0]
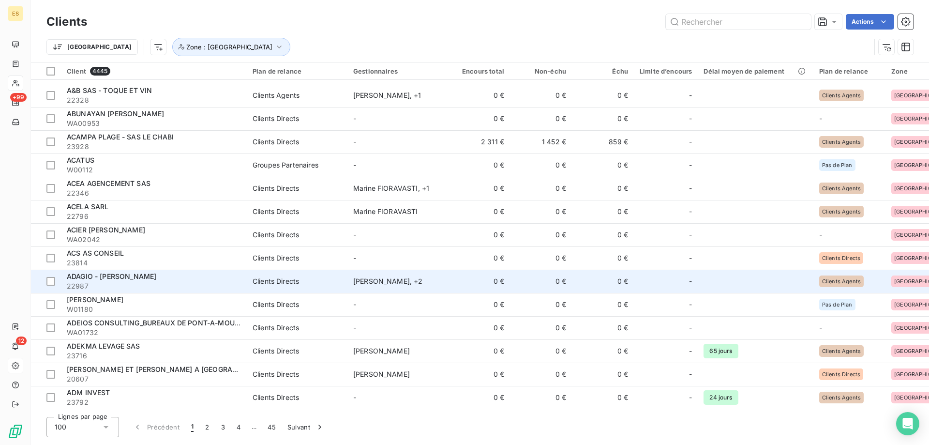
click at [169, 285] on span "22987" at bounding box center [154, 286] width 174 height 10
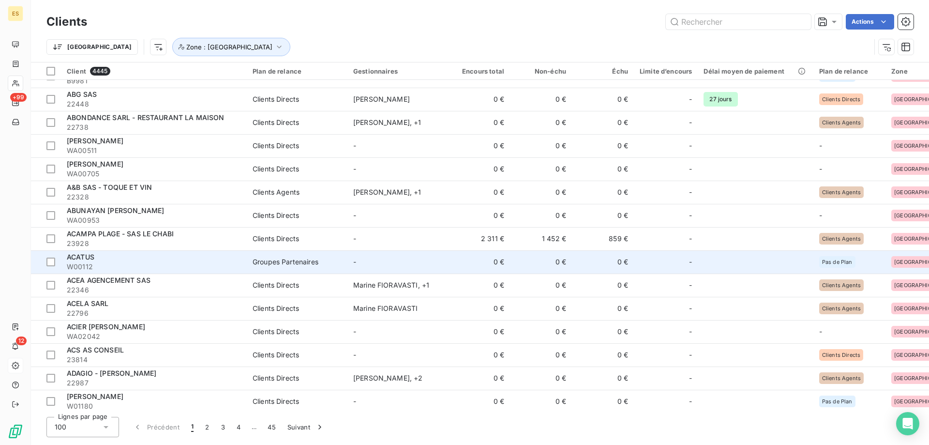
scroll to position [581, 0]
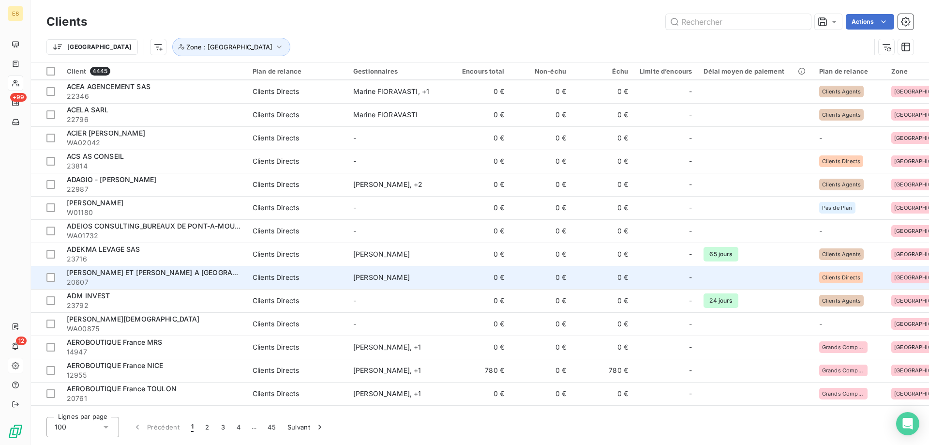
click at [202, 274] on span "[PERSON_NAME] ET [PERSON_NAME] A [GEOGRAPHIC_DATA]" at bounding box center [169, 272] width 205 height 8
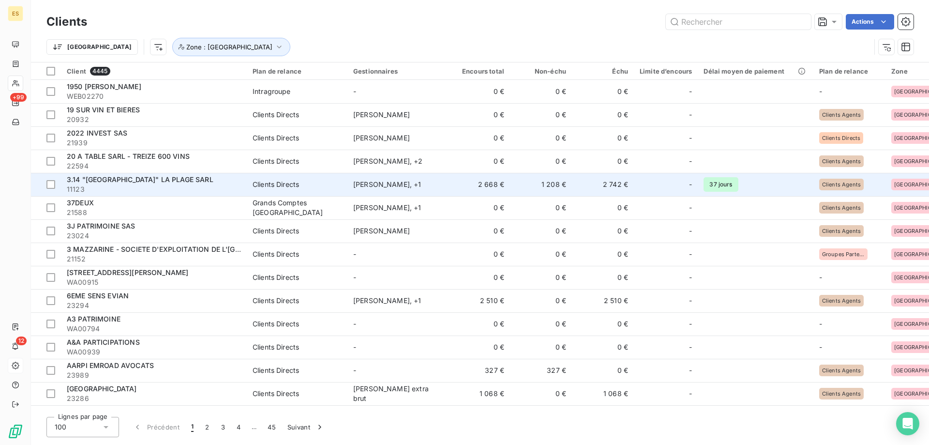
click at [607, 189] on td "2 742 €" at bounding box center [603, 184] width 62 height 23
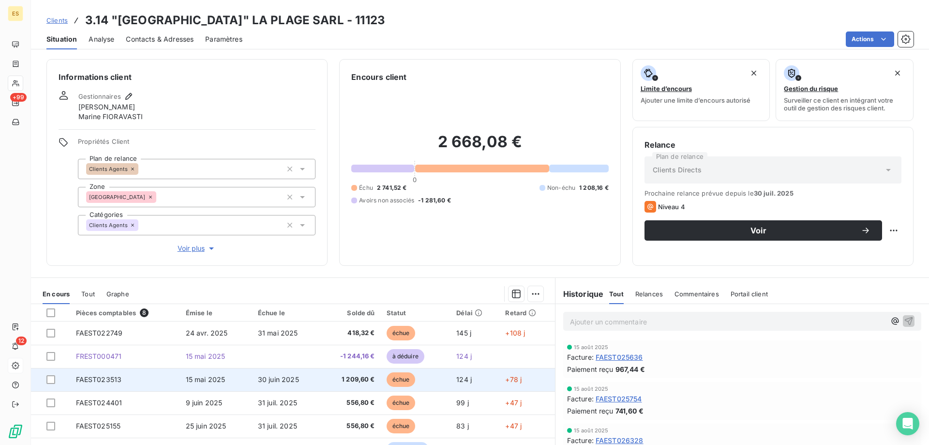
scroll to position [17, 0]
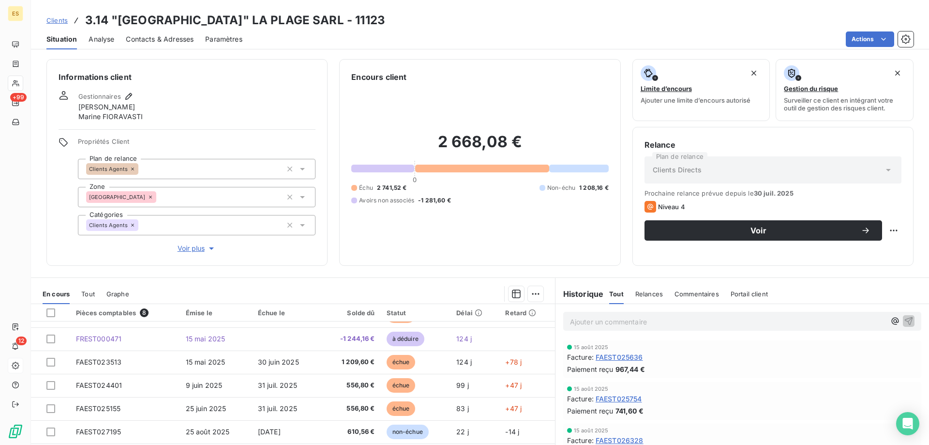
click at [199, 245] on span "Voir plus" at bounding box center [197, 248] width 39 height 10
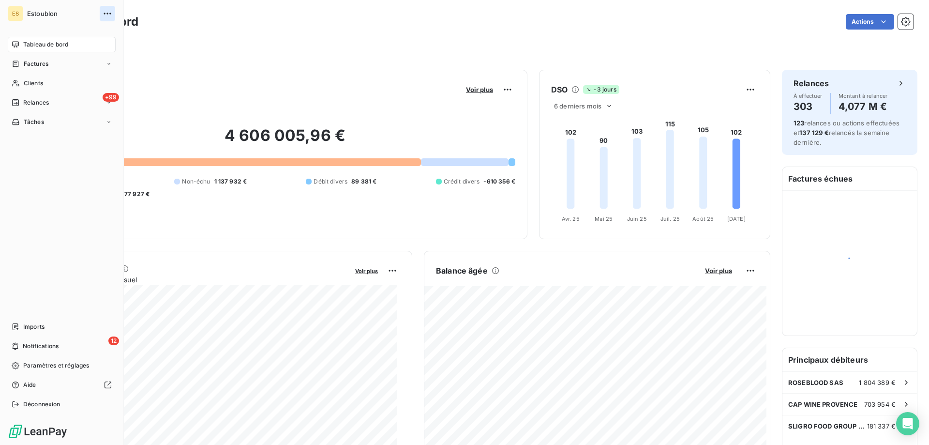
click at [108, 17] on icon "button" at bounding box center [108, 14] width 10 height 10
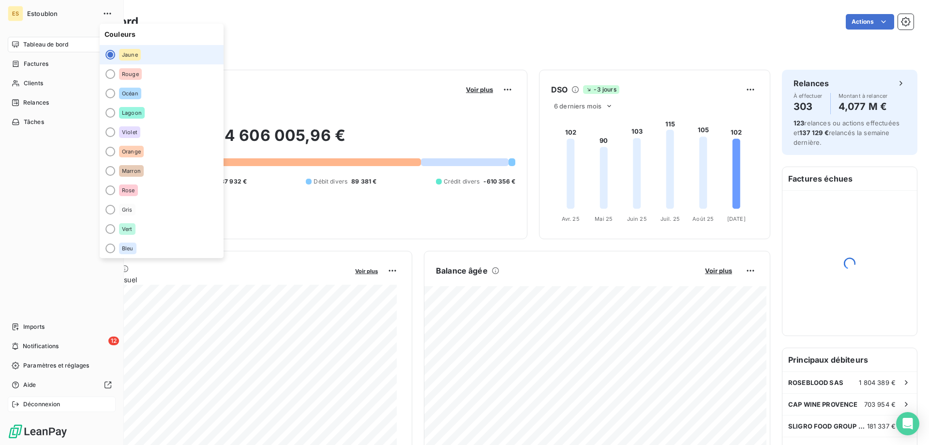
click at [29, 405] on span "Déconnexion" at bounding box center [41, 404] width 37 height 9
